Goal: Entertainment & Leisure: Browse casually

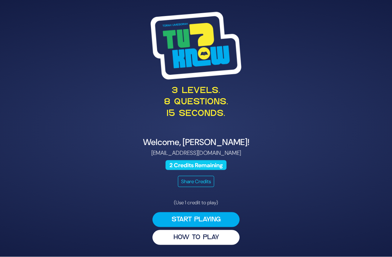
scroll to position [23, 0]
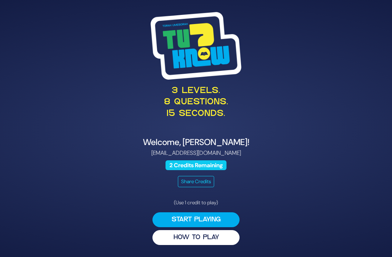
click at [281, 149] on p "[EMAIL_ADDRESS][DOMAIN_NAME]" at bounding box center [196, 153] width 336 height 9
click at [211, 230] on button "HOW TO PLAY" at bounding box center [196, 237] width 87 height 15
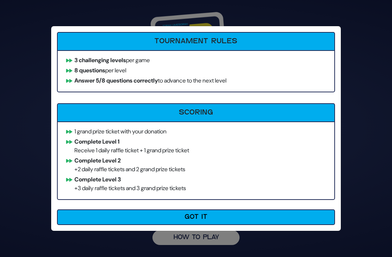
click at [212, 219] on button "Got It" at bounding box center [196, 217] width 278 height 16
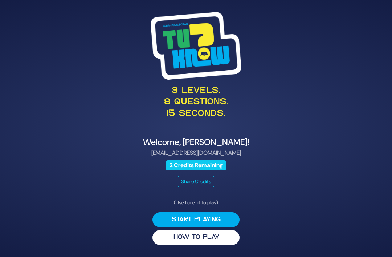
click at [216, 212] on button "Start Playing" at bounding box center [196, 219] width 87 height 15
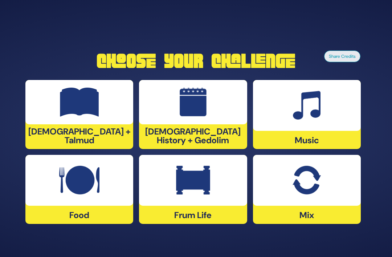
click at [94, 99] on img at bounding box center [79, 102] width 39 height 29
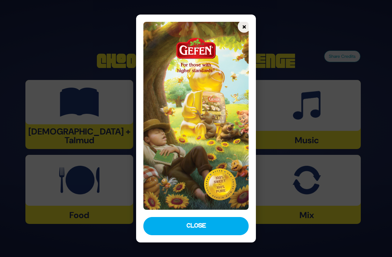
click at [211, 235] on button "Close" at bounding box center [196, 226] width 105 height 18
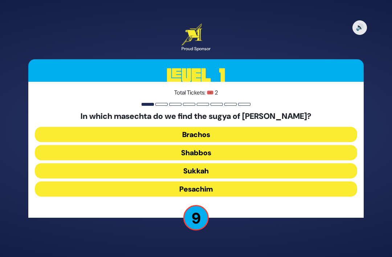
click at [260, 127] on button "Brachos" at bounding box center [196, 134] width 323 height 15
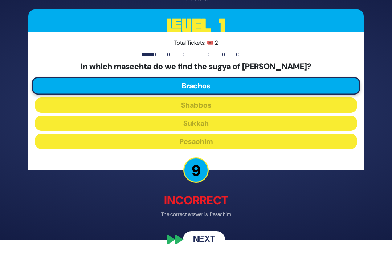
click at [202, 248] on button "Next" at bounding box center [204, 239] width 42 height 17
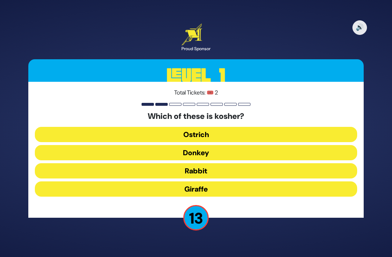
click at [225, 181] on button "Giraffe" at bounding box center [196, 188] width 323 height 15
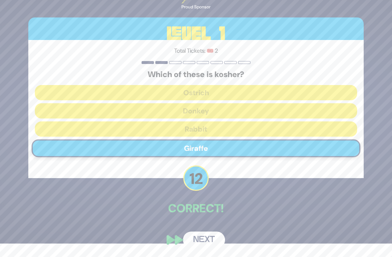
click at [206, 240] on button "Next" at bounding box center [204, 239] width 42 height 17
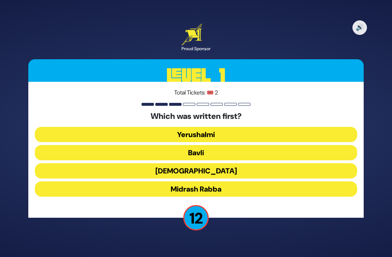
click at [235, 163] on button "[DEMOGRAPHIC_DATA]" at bounding box center [196, 170] width 323 height 15
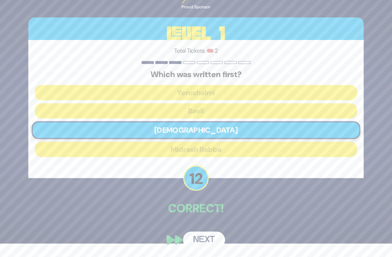
click at [209, 241] on button "Next" at bounding box center [204, 239] width 42 height 17
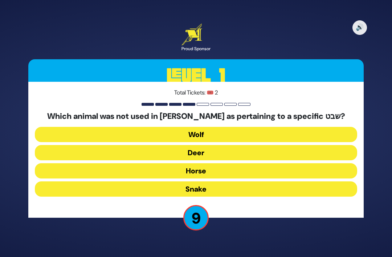
click at [218, 163] on button "Horse" at bounding box center [196, 170] width 323 height 15
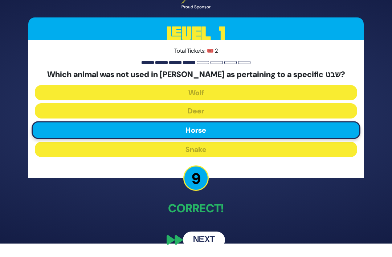
click at [213, 240] on button "Next" at bounding box center [204, 239] width 42 height 17
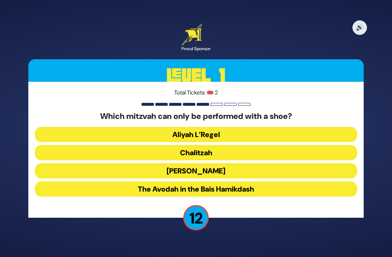
click at [238, 145] on button "Chalitzah" at bounding box center [196, 152] width 323 height 15
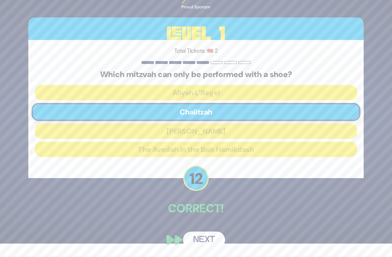
click at [209, 239] on button "Next" at bounding box center [204, 239] width 42 height 17
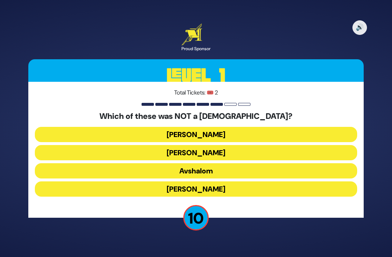
click at [237, 181] on button "[PERSON_NAME]" at bounding box center [196, 188] width 323 height 15
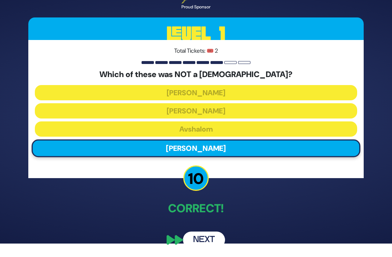
click at [207, 241] on button "Next" at bounding box center [204, 239] width 42 height 17
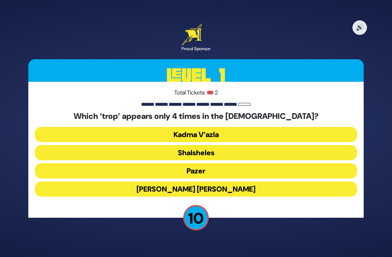
click at [234, 145] on button "Shalsheles" at bounding box center [196, 152] width 323 height 15
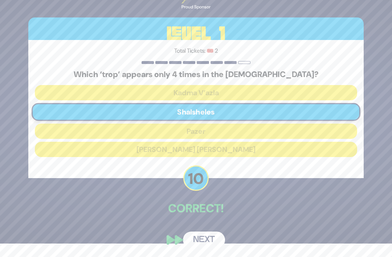
click at [207, 240] on button "Next" at bounding box center [204, 239] width 42 height 17
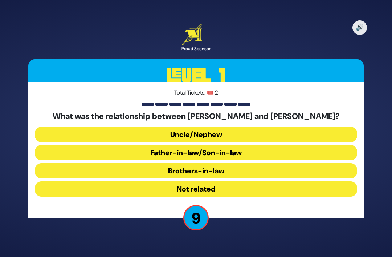
click at [245, 127] on button "Uncle/Nephew" at bounding box center [196, 134] width 323 height 15
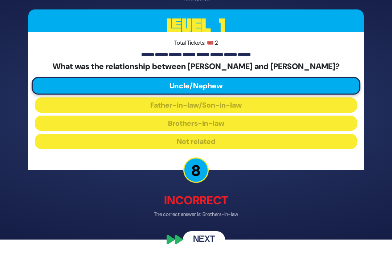
click at [204, 245] on button "Next" at bounding box center [204, 239] width 42 height 17
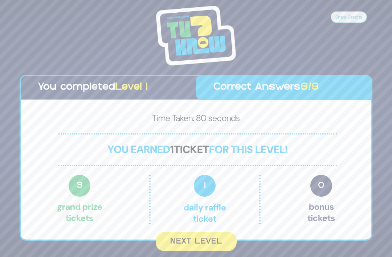
click at [208, 232] on button "Next Level" at bounding box center [196, 241] width 81 height 19
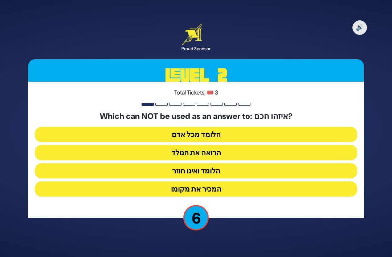
click at [222, 163] on button "הלומד ואינו חוזר" at bounding box center [196, 170] width 323 height 15
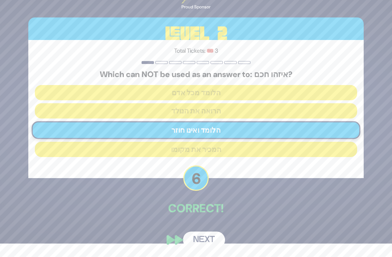
click at [209, 242] on button "Next" at bounding box center [204, 239] width 42 height 17
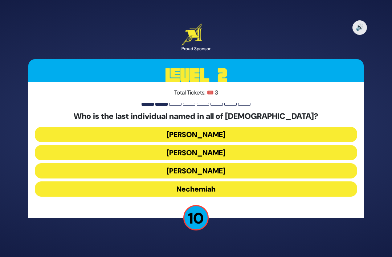
click at [220, 181] on button "Nechemiah" at bounding box center [196, 188] width 323 height 15
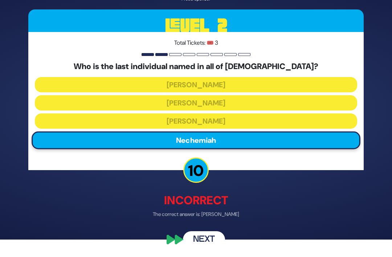
click at [210, 242] on button "Next" at bounding box center [204, 239] width 42 height 17
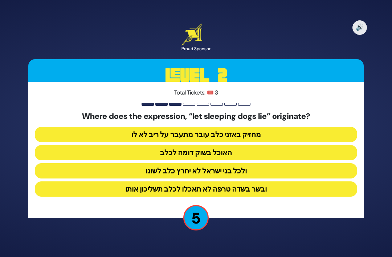
click at [253, 163] on button "ולכל בני ישראל לא יחרץ כלב לשונו" at bounding box center [196, 170] width 323 height 15
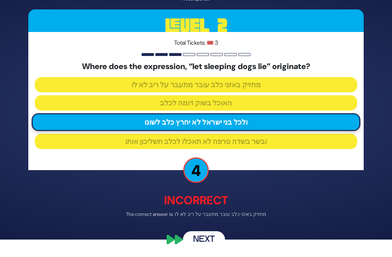
click at [203, 244] on button "Next" at bounding box center [204, 239] width 42 height 17
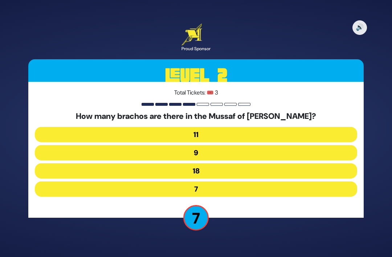
click at [222, 145] on button "9" at bounding box center [196, 152] width 323 height 15
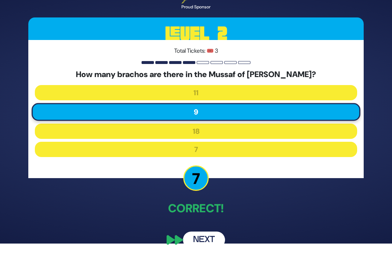
click at [208, 241] on button "Next" at bounding box center [204, 239] width 42 height 17
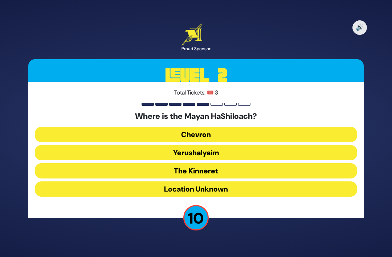
click at [226, 145] on button "Yerushalyaim" at bounding box center [196, 152] width 323 height 15
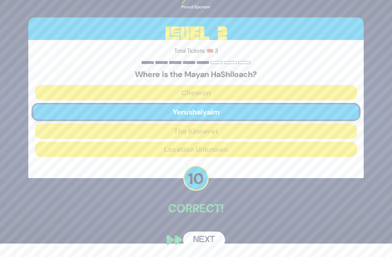
click at [201, 241] on button "Next" at bounding box center [204, 239] width 42 height 17
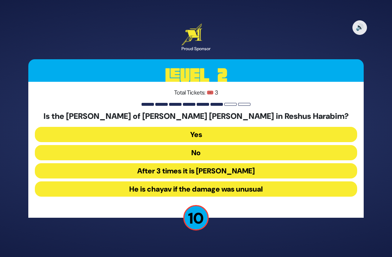
click at [225, 145] on button "No" at bounding box center [196, 152] width 323 height 15
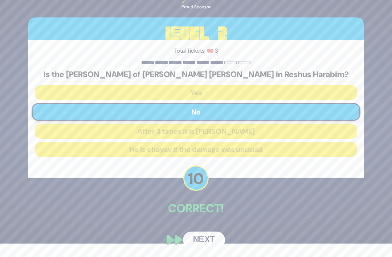
click at [205, 241] on button "Next" at bounding box center [204, 239] width 42 height 17
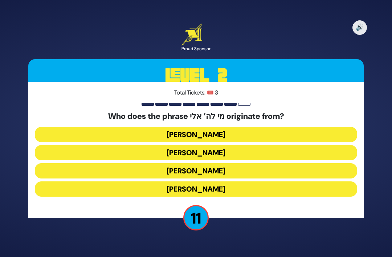
click at [235, 163] on button "[PERSON_NAME]" at bounding box center [196, 170] width 323 height 15
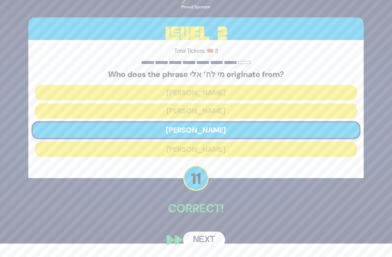
click at [207, 240] on button "Next" at bounding box center [204, 239] width 42 height 17
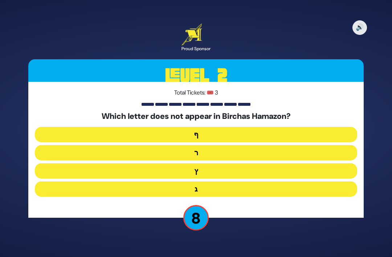
click at [212, 181] on button "ג" at bounding box center [196, 188] width 323 height 15
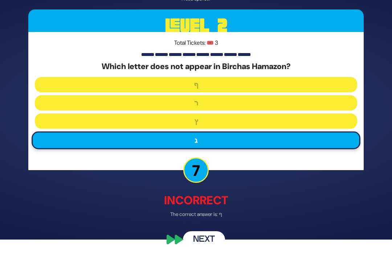
click at [203, 242] on button "Next" at bounding box center [204, 239] width 42 height 17
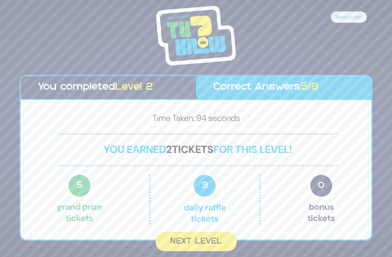
click at [196, 232] on button "Next Level" at bounding box center [196, 241] width 81 height 19
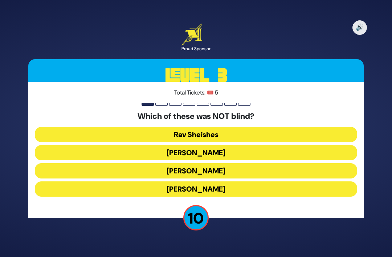
click at [230, 181] on button "[PERSON_NAME]" at bounding box center [196, 188] width 323 height 15
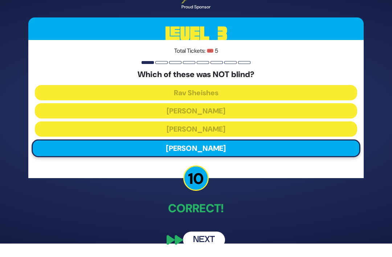
click at [210, 239] on button "Next" at bounding box center [204, 239] width 42 height 17
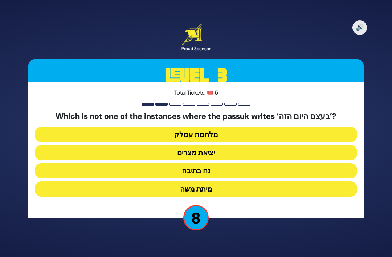
click at [236, 127] on button "מלחמת עמלק" at bounding box center [196, 134] width 323 height 15
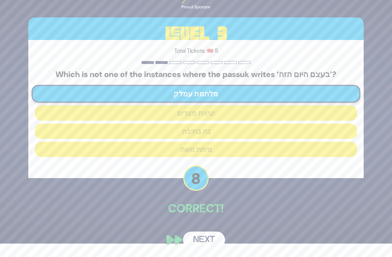
click at [202, 242] on button "Next" at bounding box center [204, 239] width 42 height 17
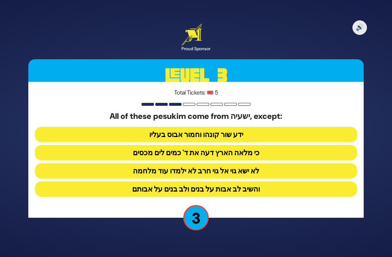
click at [249, 181] on button "והשיב לב אבות על בנים ולב בנים על אבותם" at bounding box center [196, 188] width 323 height 15
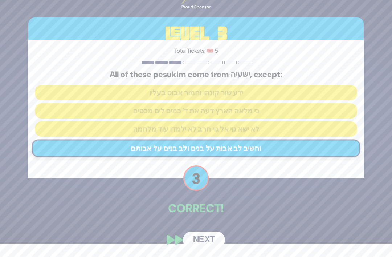
click at [203, 241] on button "Next" at bounding box center [204, 239] width 42 height 17
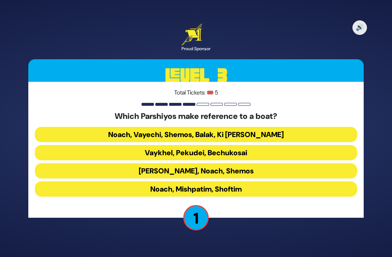
click at [271, 127] on button "Noach, Vayechi, Shemos, Balak, Ki [PERSON_NAME]" at bounding box center [196, 134] width 323 height 15
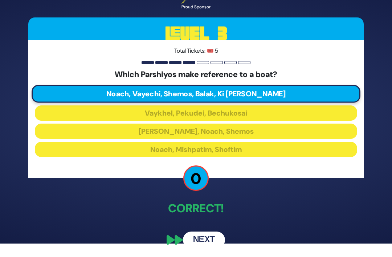
click at [210, 239] on button "Next" at bounding box center [204, 239] width 42 height 17
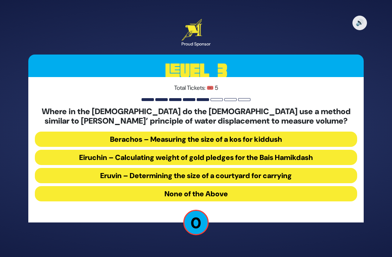
click at [270, 132] on button "Berachos – Measuring the size of a kos for kiddush" at bounding box center [196, 139] width 323 height 15
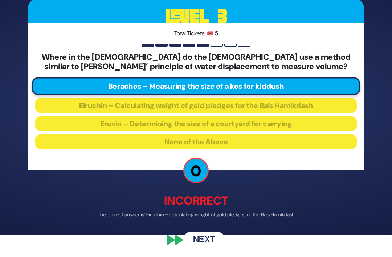
click at [207, 248] on button "Next" at bounding box center [204, 239] width 42 height 17
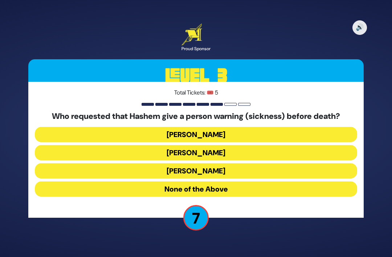
click at [242, 163] on button "[PERSON_NAME]" at bounding box center [196, 170] width 323 height 15
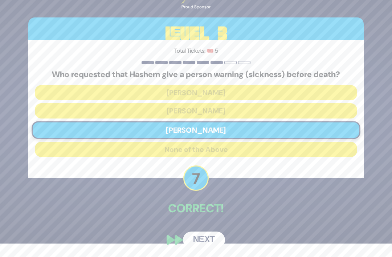
click at [207, 240] on button "Next" at bounding box center [204, 239] width 42 height 17
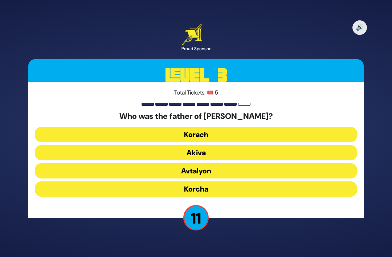
click at [224, 181] on button "Korcha" at bounding box center [196, 188] width 323 height 15
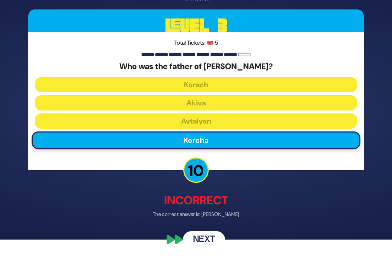
click at [206, 245] on button "Next" at bounding box center [204, 239] width 42 height 17
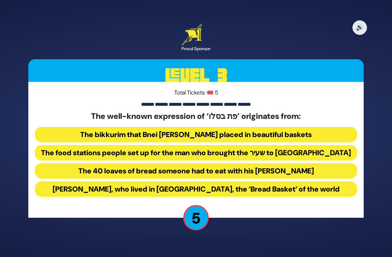
click at [282, 127] on button "The bikkurim that Bnei [PERSON_NAME] placed in beautiful baskets" at bounding box center [196, 134] width 323 height 15
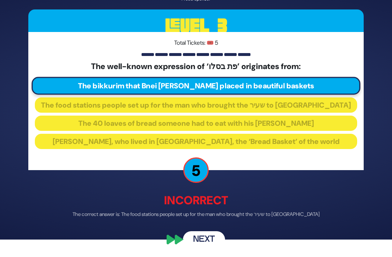
click at [208, 248] on button "Next" at bounding box center [204, 239] width 42 height 17
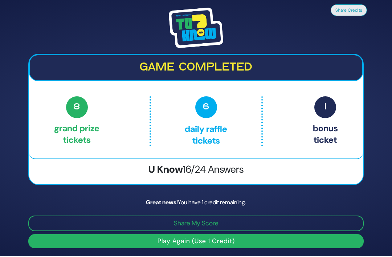
click at [241, 234] on button "Play Again (Use 1 Credit)" at bounding box center [196, 241] width 336 height 14
click at [245, 234] on button "Play Again (Use 1 Credit)" at bounding box center [196, 241] width 336 height 14
click at [232, 234] on button "Play Again (Use 1 Credit)" at bounding box center [196, 241] width 336 height 14
